Goal: Find specific page/section: Find specific page/section

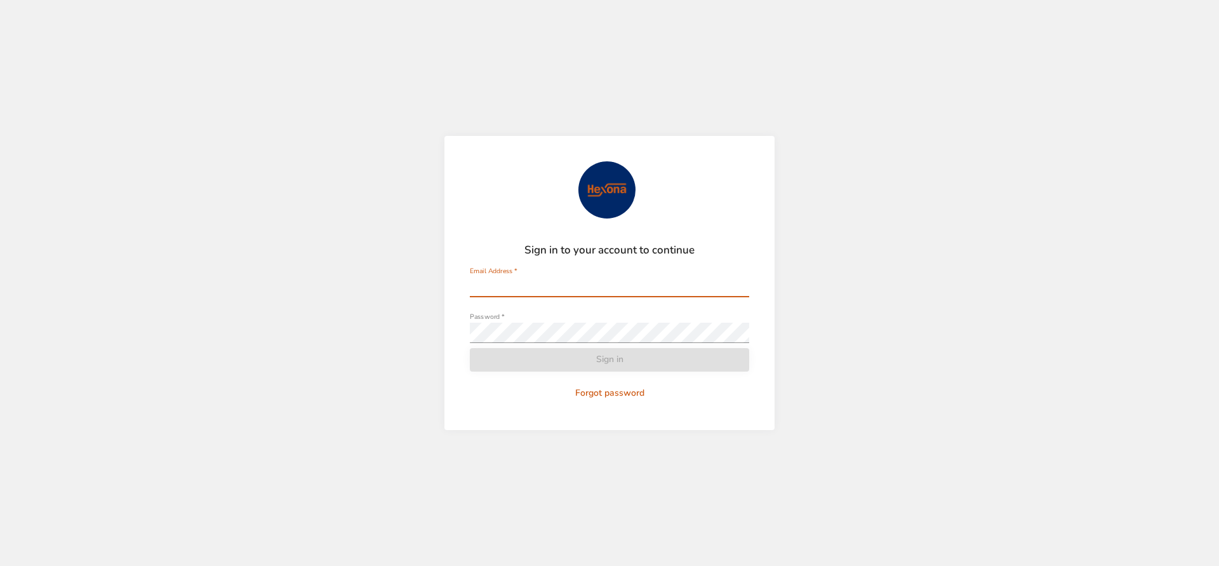
type input "**********"
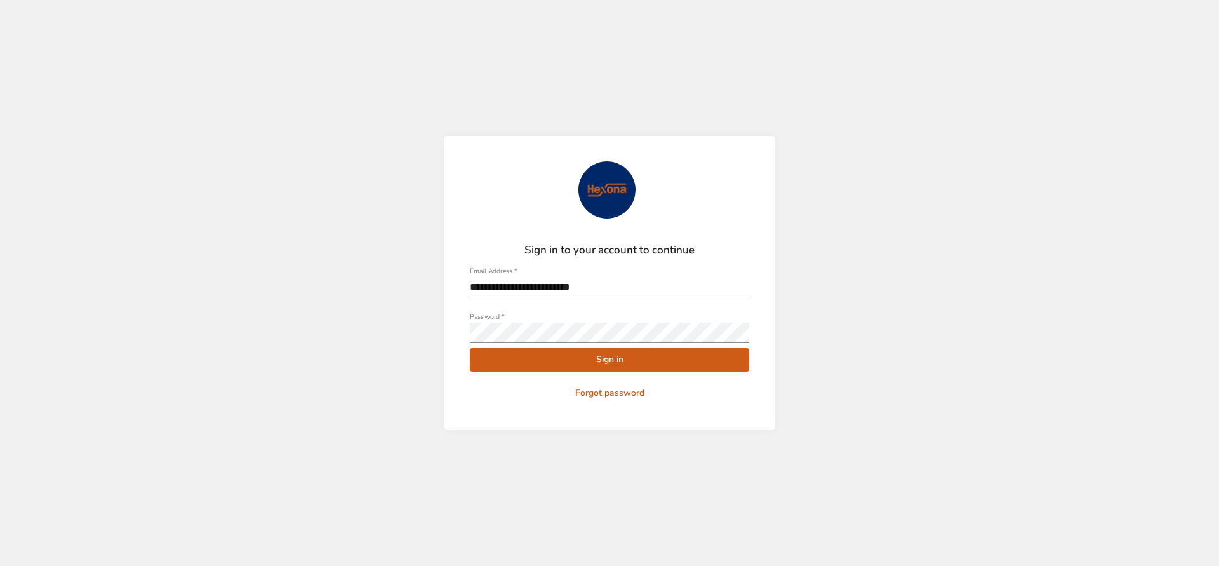
click at [528, 359] on form "**********" at bounding box center [609, 282] width 279 height 243
click at [529, 359] on span "Sign in" at bounding box center [609, 360] width 259 height 16
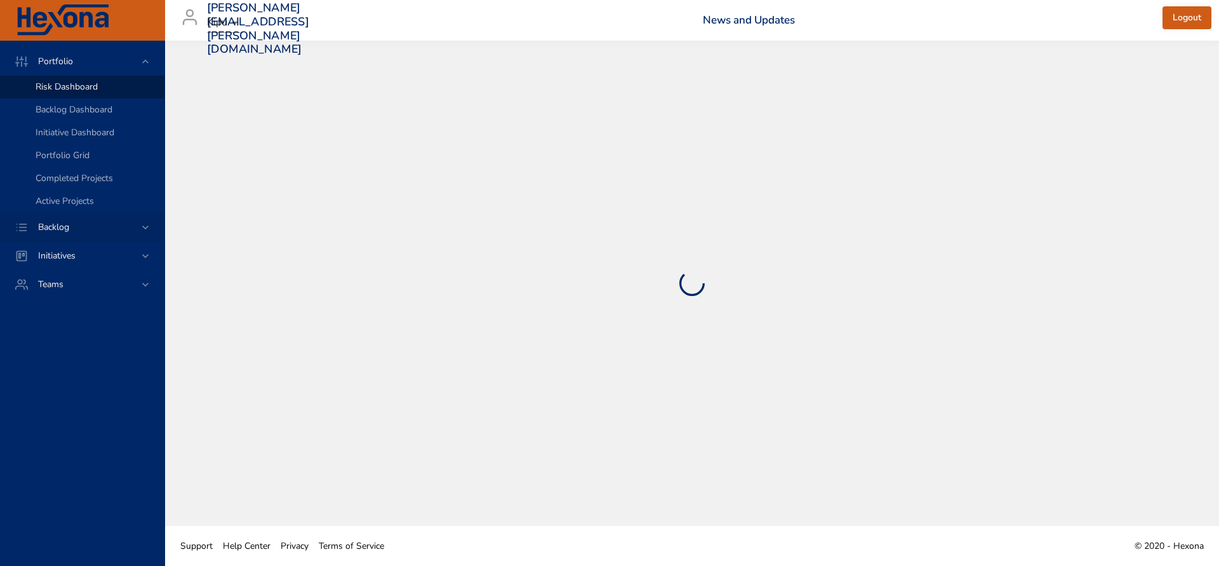
click at [60, 227] on span "Backlog" at bounding box center [53, 227] width 51 height 12
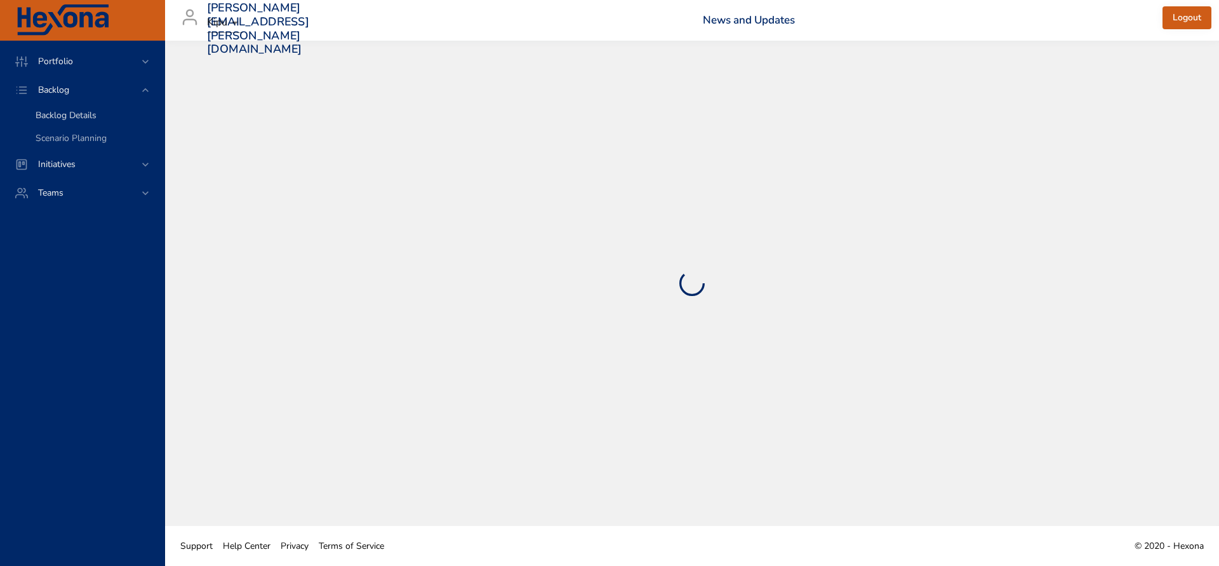
click at [67, 119] on span "Backlog Details" at bounding box center [66, 115] width 61 height 12
click at [76, 116] on span "Backlog Details" at bounding box center [66, 115] width 61 height 12
click at [234, 26] on body "Portfolio Backlog Backlog Details Scenario Planning Initiatives Teams [PERSON_N…" at bounding box center [609, 283] width 1219 height 566
click at [326, 28] on div at bounding box center [609, 283] width 1219 height 566
click at [63, 62] on span "Portfolio" at bounding box center [55, 61] width 55 height 12
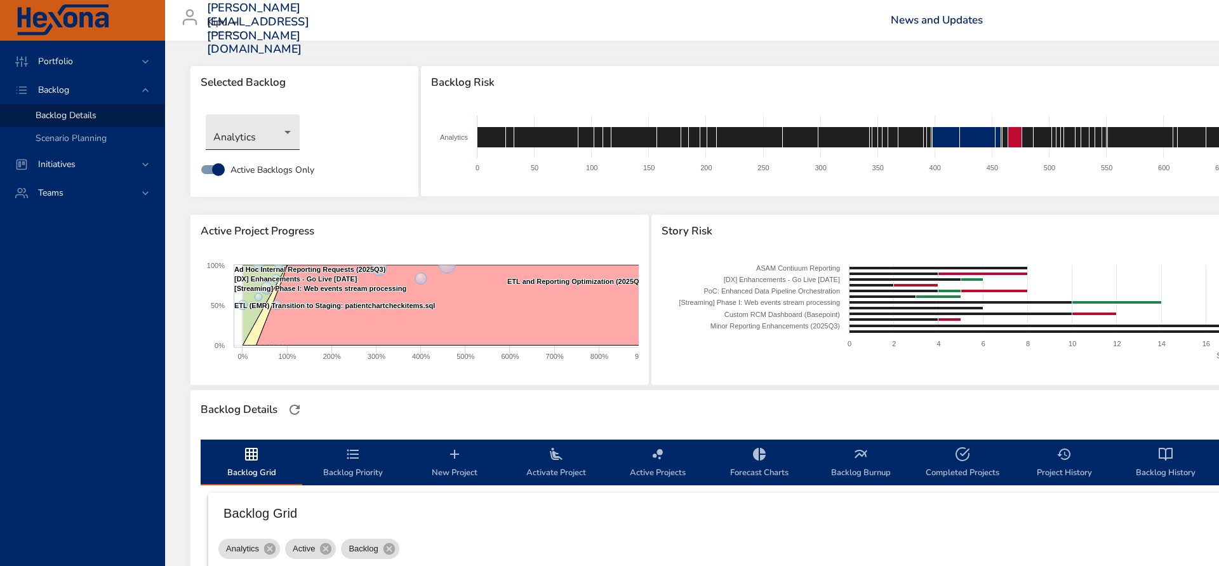
click at [281, 138] on body "Portfolio Backlog Backlog Details Scenario Planning Initiatives Teams [PERSON_N…" at bounding box center [609, 283] width 1219 height 566
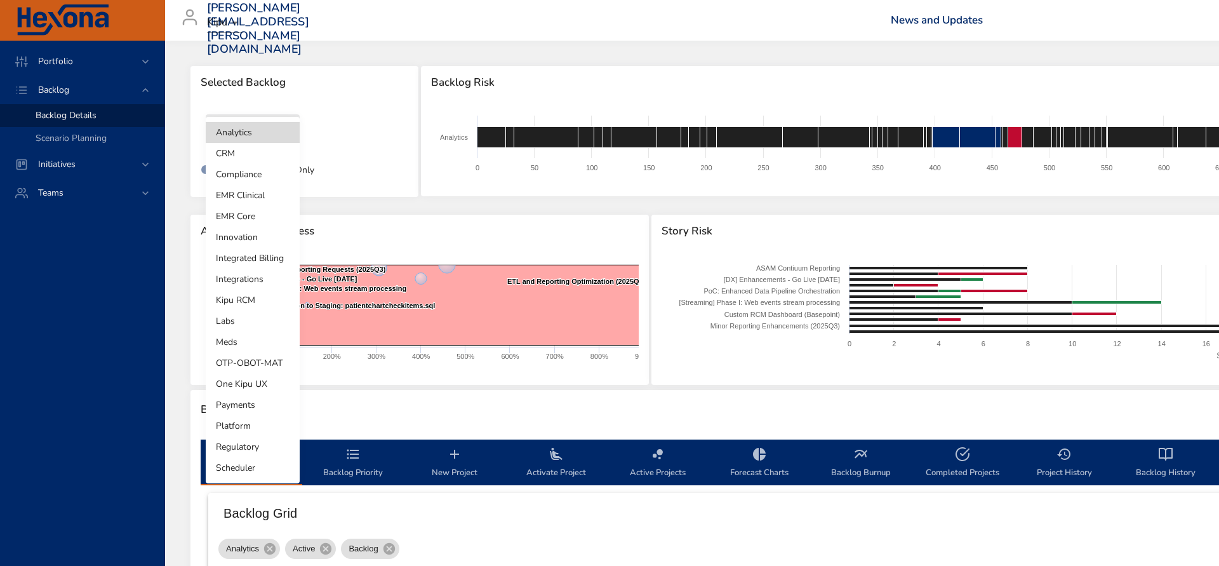
click at [236, 283] on li "Integrations" at bounding box center [253, 279] width 94 height 21
